Goal: Information Seeking & Learning: Learn about a topic

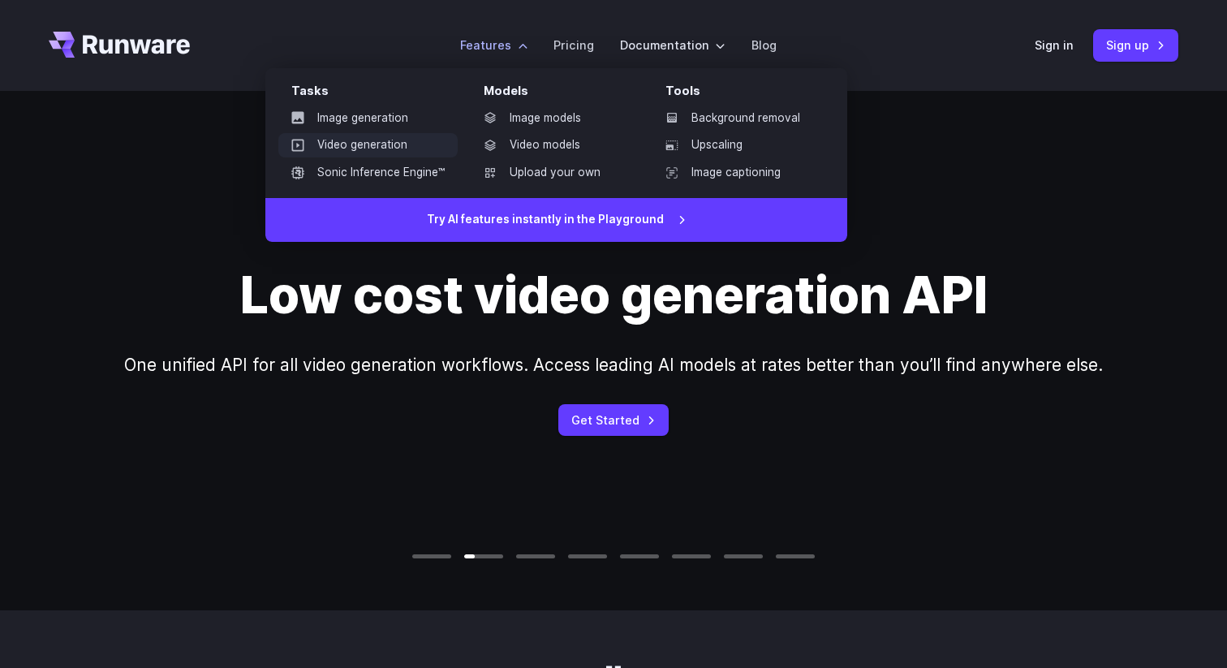
click at [387, 148] on link "Video generation" at bounding box center [367, 145] width 179 height 24
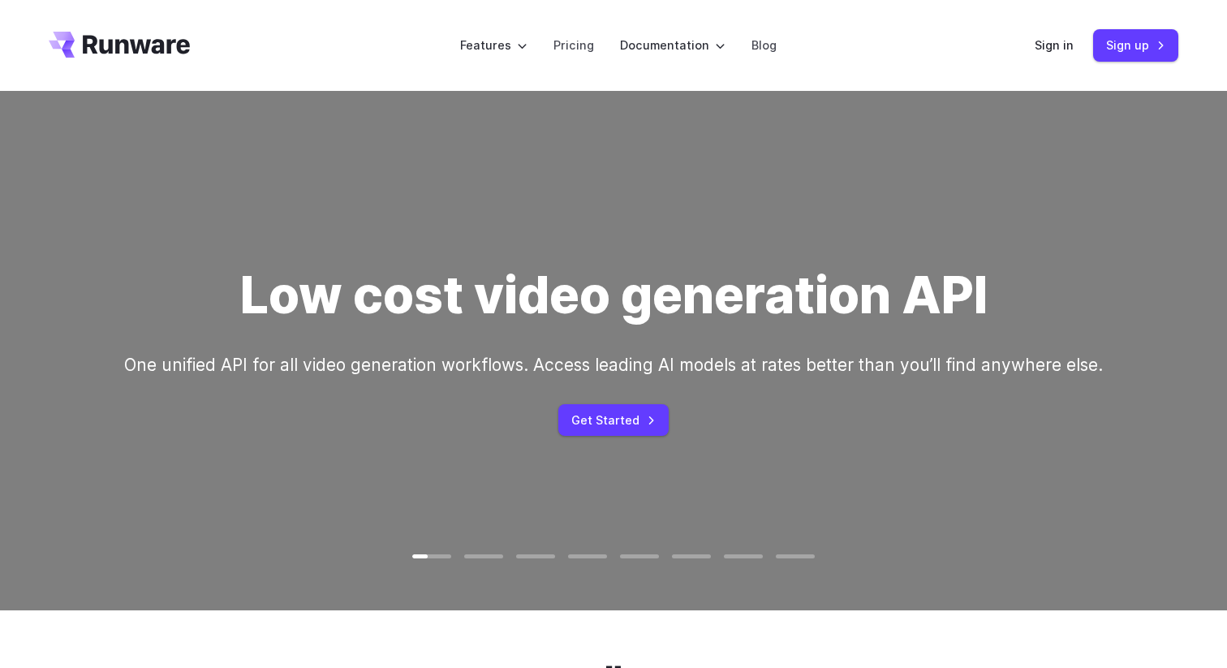
click at [481, 561] on video at bounding box center [613, 351] width 1227 height 614
drag, startPoint x: 1138, startPoint y: 412, endPoint x: 908, endPoint y: 432, distance: 230.5
click at [908, 432] on div "Low cost video generation API One unified API for all video generation workflow…" at bounding box center [613, 350] width 1227 height 519
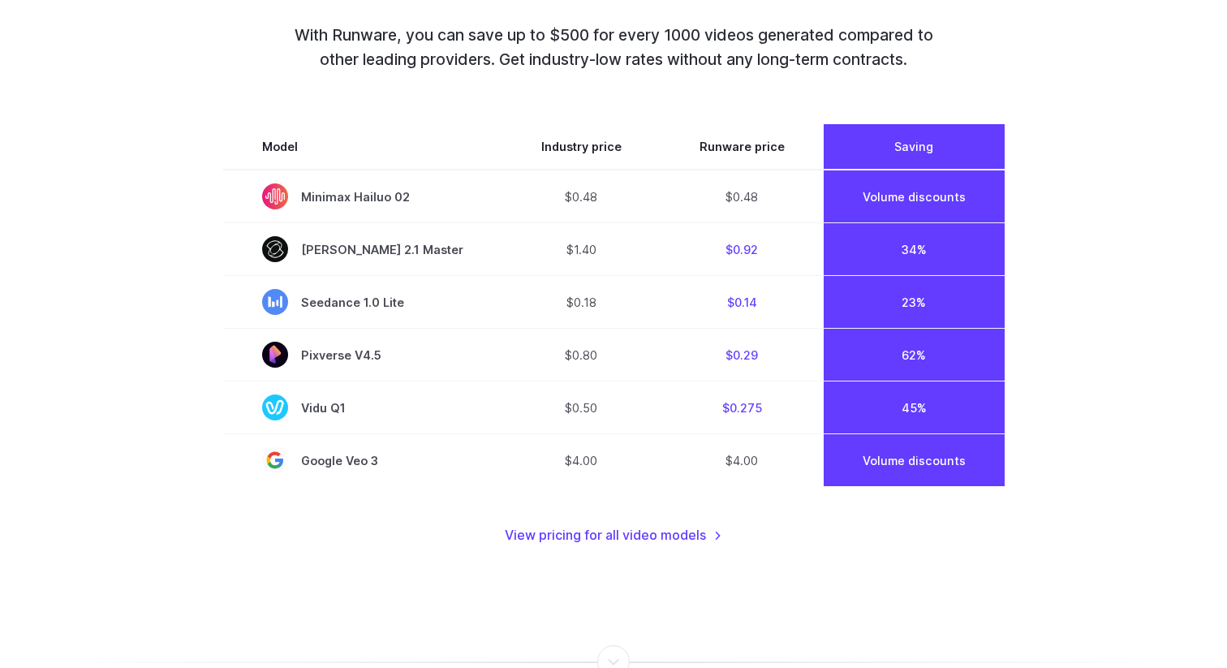
scroll to position [1191, 0]
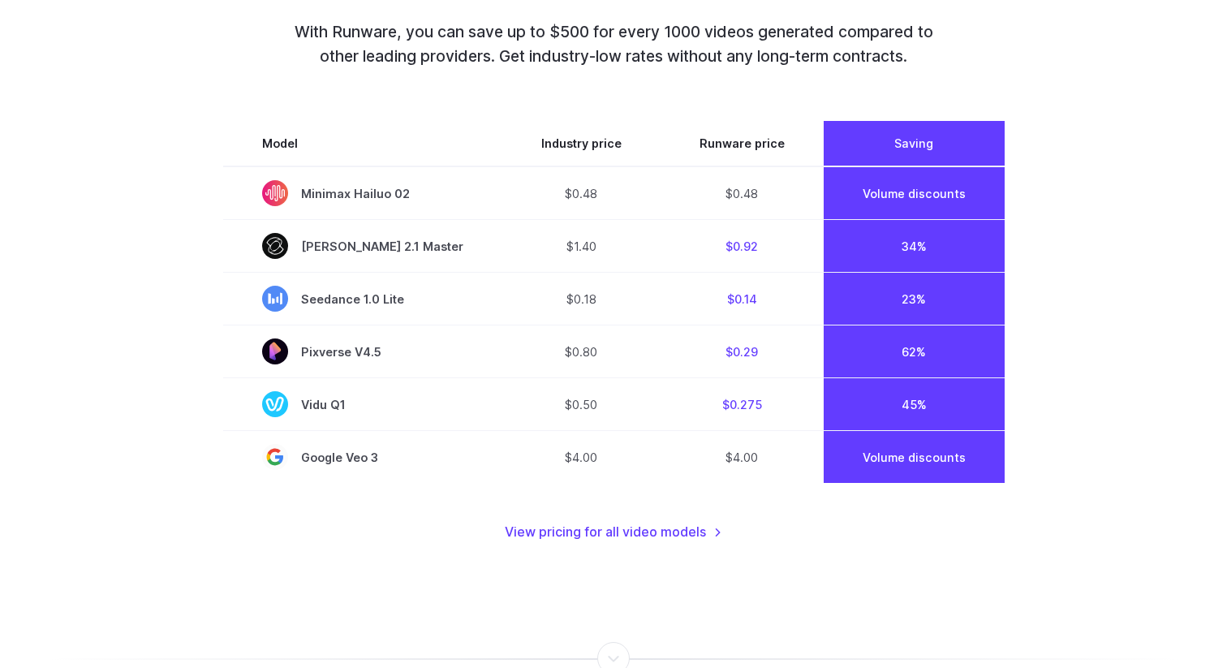
drag, startPoint x: 807, startPoint y: 502, endPoint x: 808, endPoint y: 547, distance: 44.7
click at [808, 547] on div "Top models. Best prices. No commitments. With Runware, you can save up to $500 …" at bounding box center [613, 199] width 1227 height 842
drag, startPoint x: 807, startPoint y: 538, endPoint x: 807, endPoint y: 500, distance: 38.1
click at [807, 500] on div "Model Industry price Runware price Saving Minimax Hailuo 02 $0.48 $0.48 Volume …" at bounding box center [614, 332] width 782 height 422
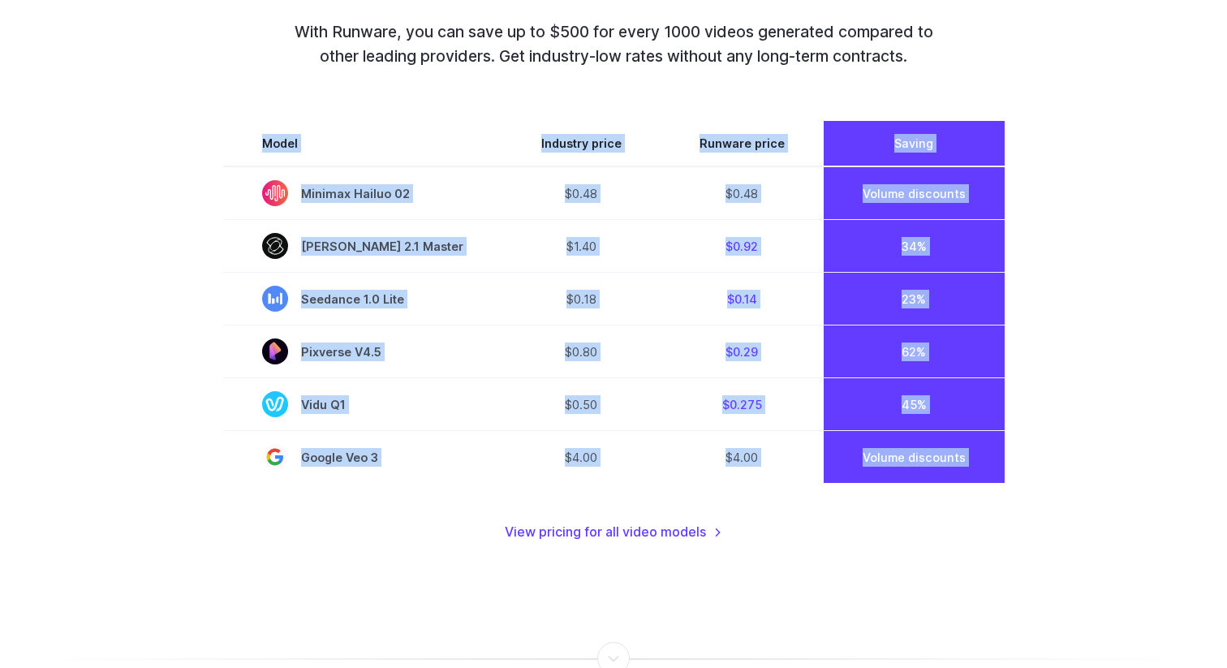
drag, startPoint x: 767, startPoint y: 531, endPoint x: 495, endPoint y: 536, distance: 271.9
click at [495, 536] on div "Model Industry price Runware price Saving Minimax Hailuo 02 $0.48 $0.48 Volume …" at bounding box center [614, 332] width 782 height 422
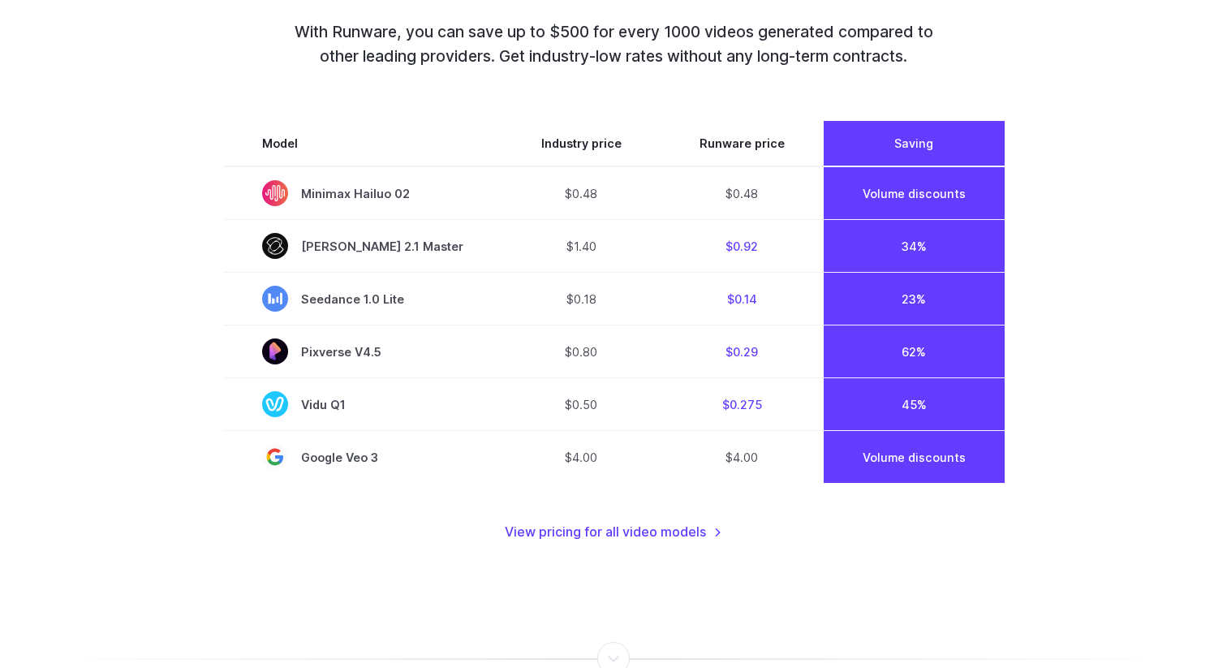
drag, startPoint x: 495, startPoint y: 536, endPoint x: 743, endPoint y: 520, distance: 248.0
click at [743, 520] on div "Model Industry price Runware price Saving Minimax Hailuo 02 $0.48 $0.48 Volume …" at bounding box center [614, 332] width 782 height 422
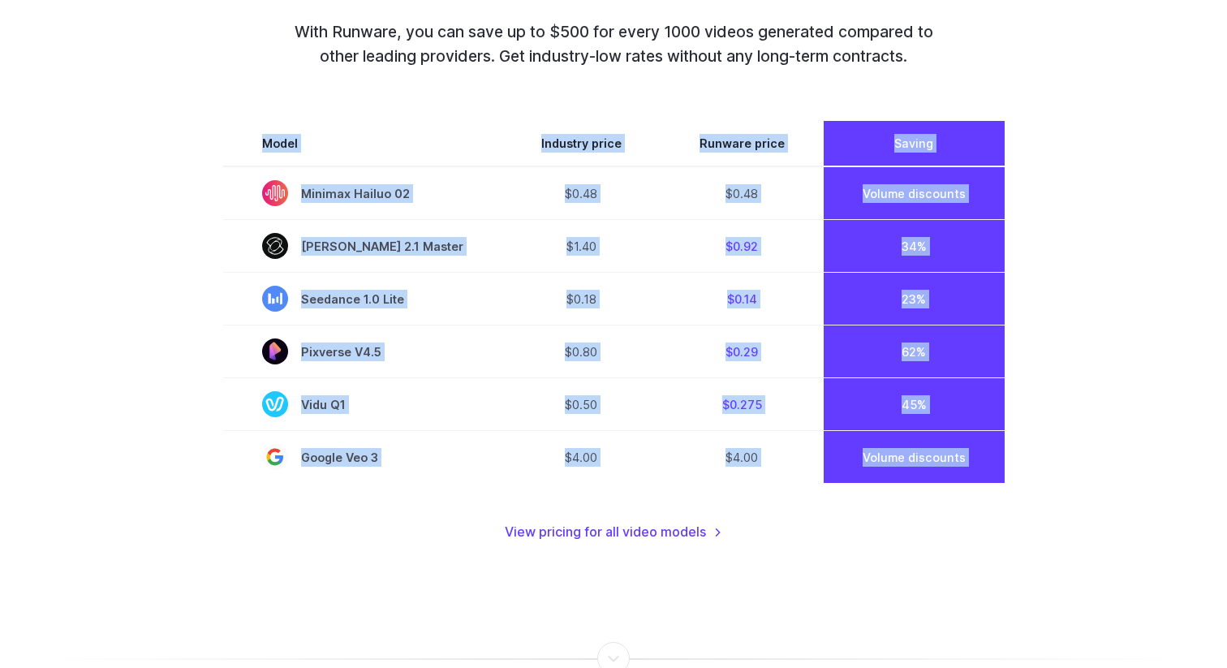
drag, startPoint x: 743, startPoint y: 525, endPoint x: 394, endPoint y: 546, distance: 348.8
click at [394, 545] on div "Top models. Best prices. No commitments. With Runware, you can save up to $500 …" at bounding box center [613, 199] width 1227 height 842
click at [394, 546] on div "Top models. Best prices. No commitments. With Runware, you can save up to $500 …" at bounding box center [613, 199] width 1227 height 842
